Goal: Task Accomplishment & Management: Use online tool/utility

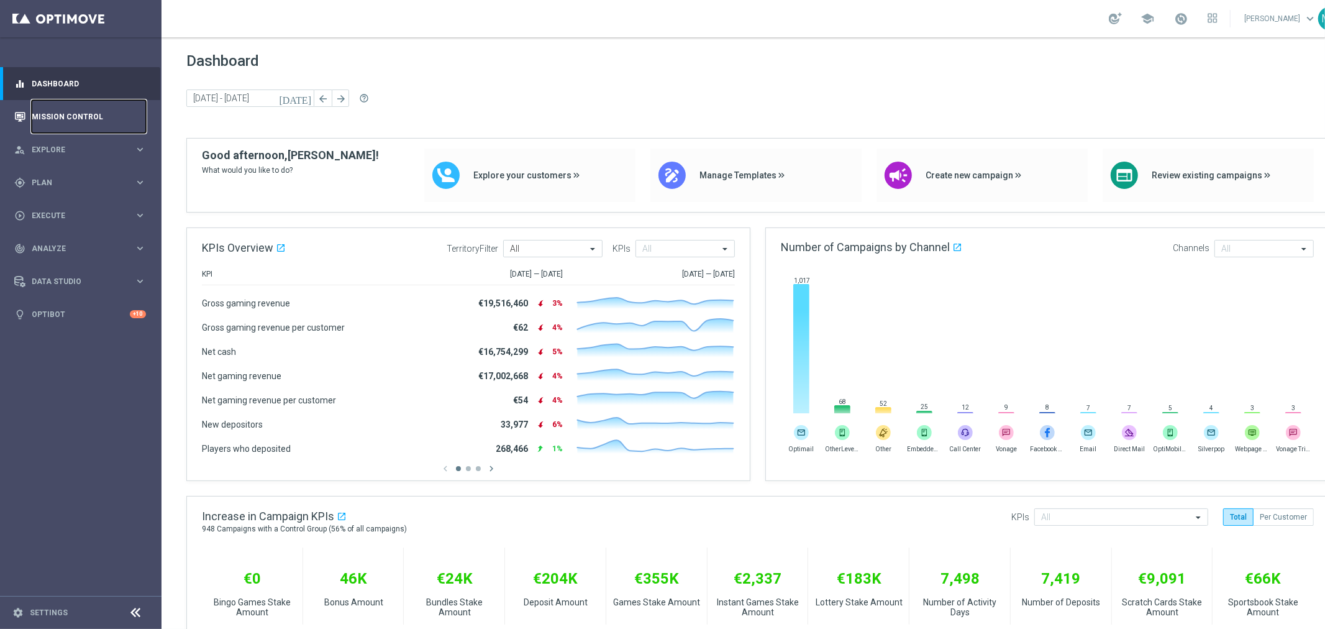
click at [60, 122] on link "Mission Control" at bounding box center [89, 116] width 114 height 33
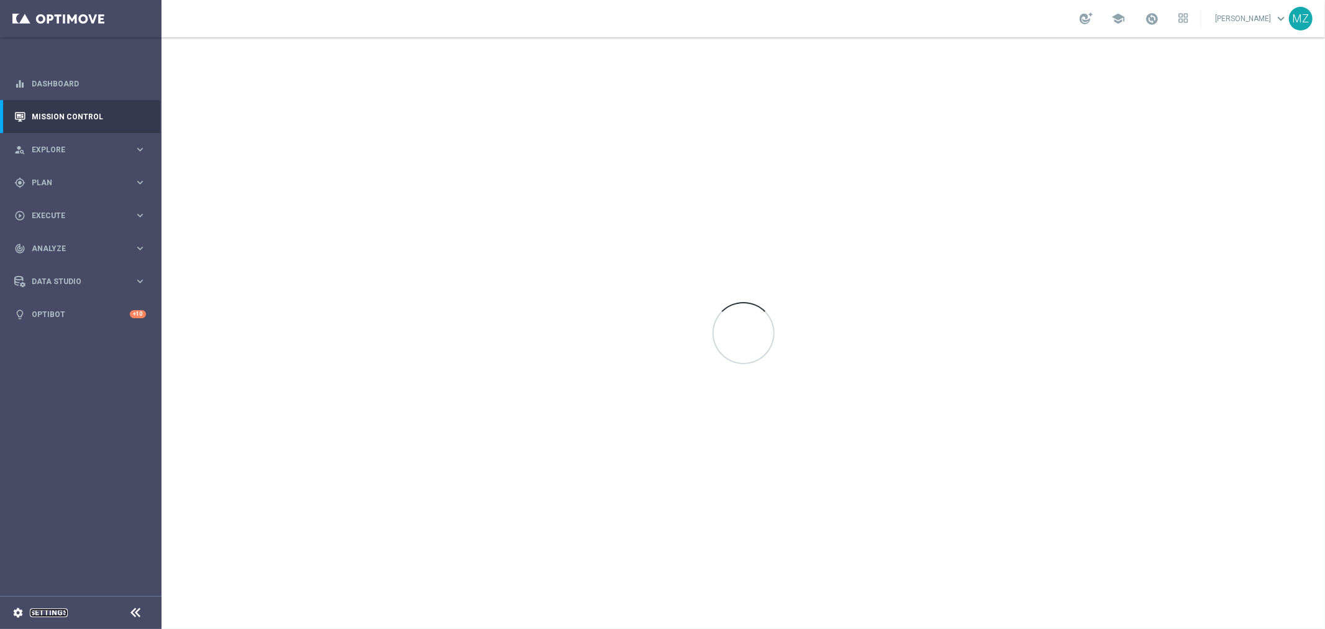
click at [43, 611] on link "Settings" at bounding box center [49, 612] width 38 height 7
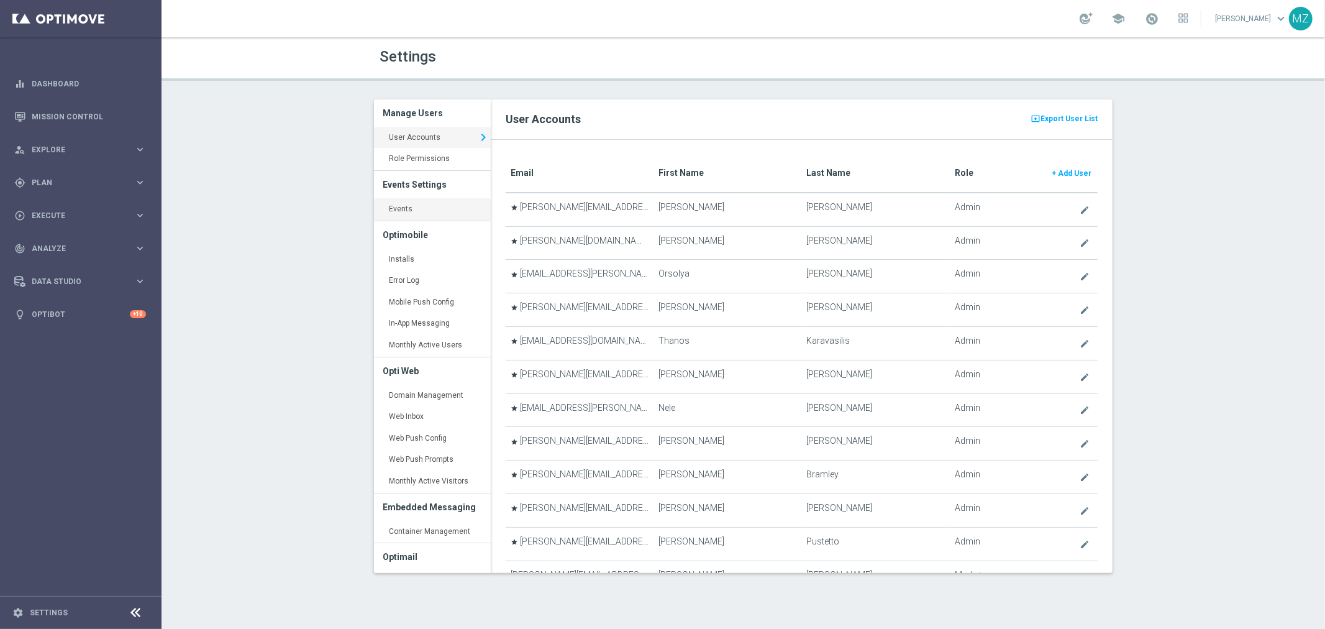
click at [390, 204] on link "Events keyboard_arrow_right" at bounding box center [432, 209] width 117 height 22
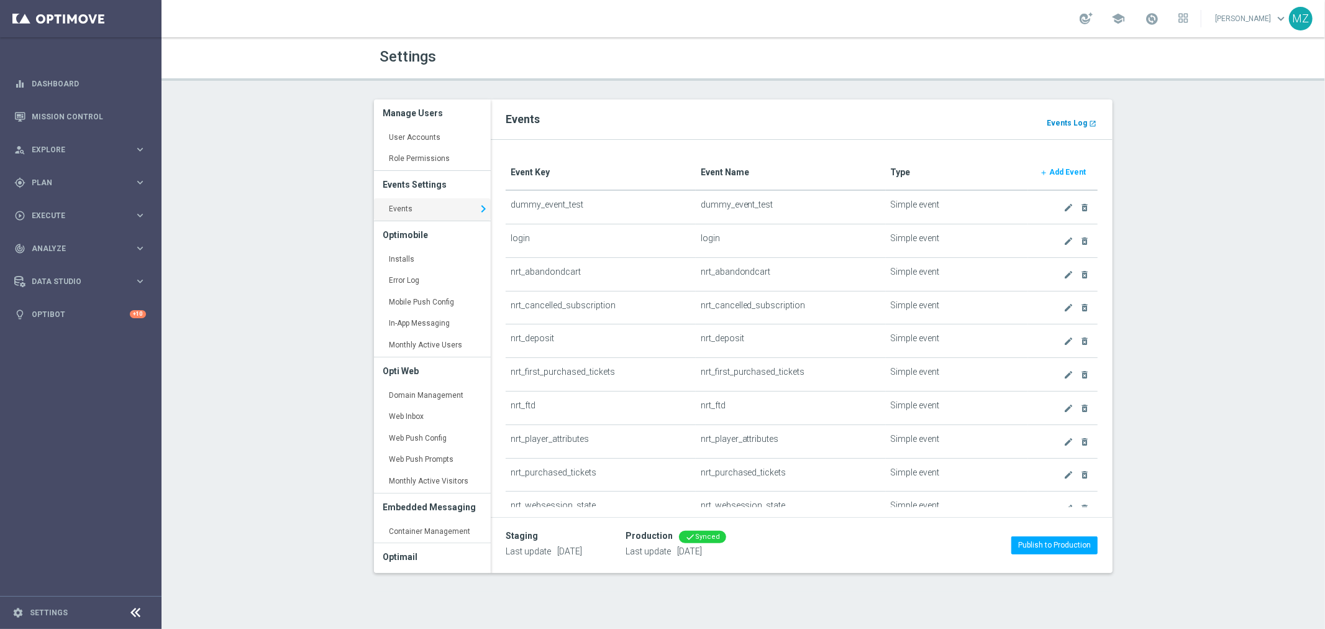
click at [1078, 121] on b "Events Log" at bounding box center [1067, 123] width 40 height 9
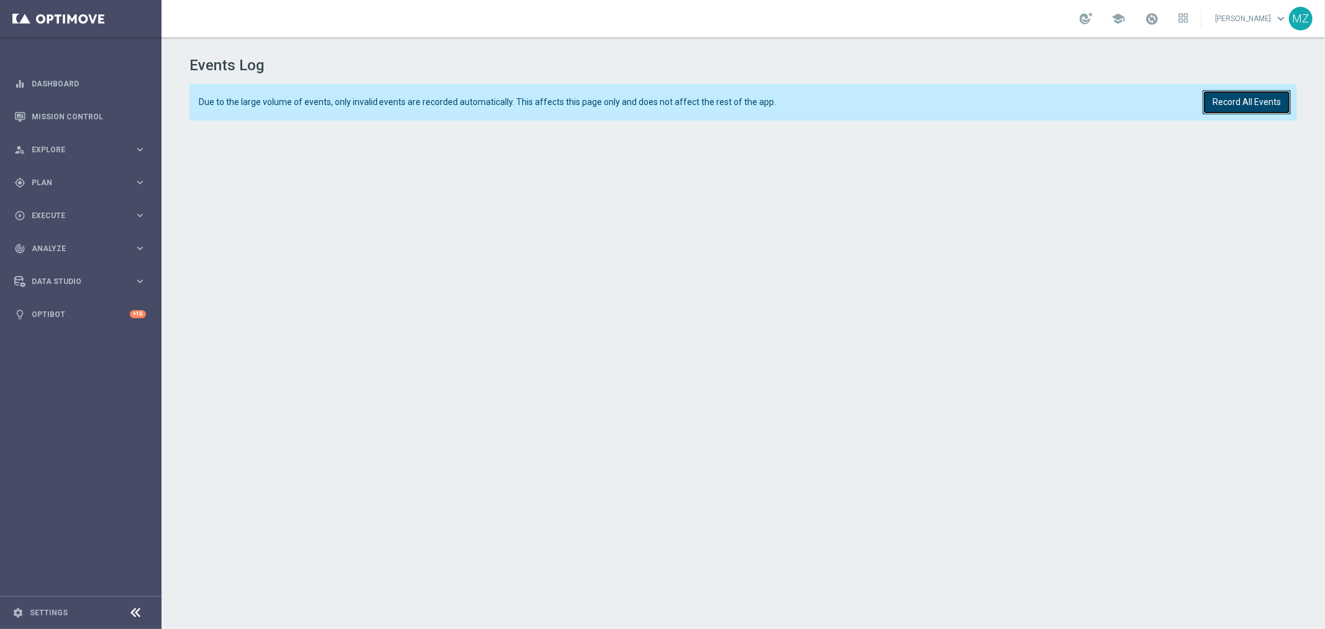
click at [1266, 108] on button "Record All Events" at bounding box center [1247, 102] width 88 height 24
